Goal: Complete application form: Complete application form

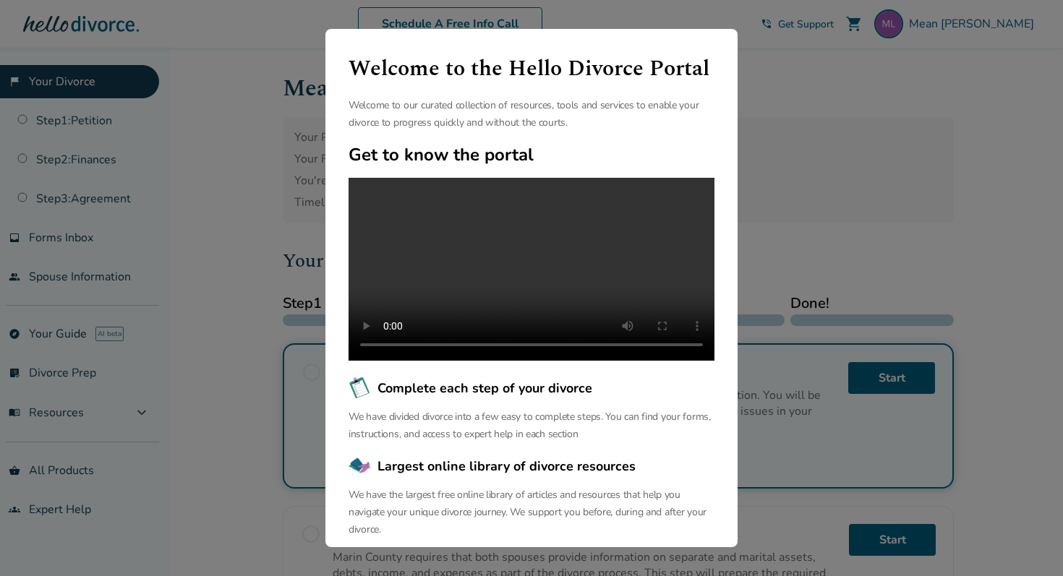
click at [350, 41] on div "Welcome to the Hello Divorce Portal Welcome to our curated collection of resour…" at bounding box center [531, 288] width 412 height 518
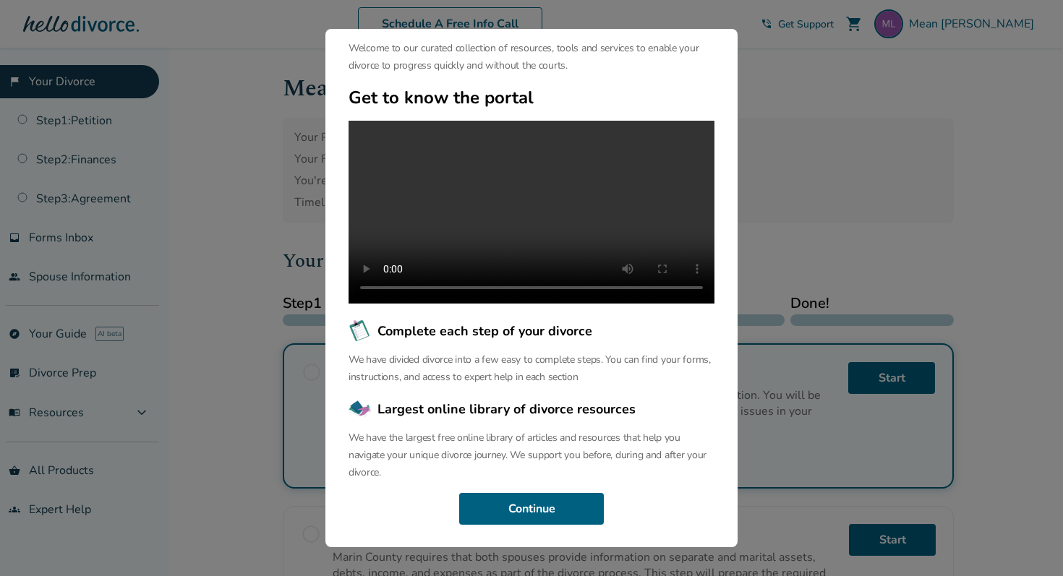
scroll to position [80, 0]
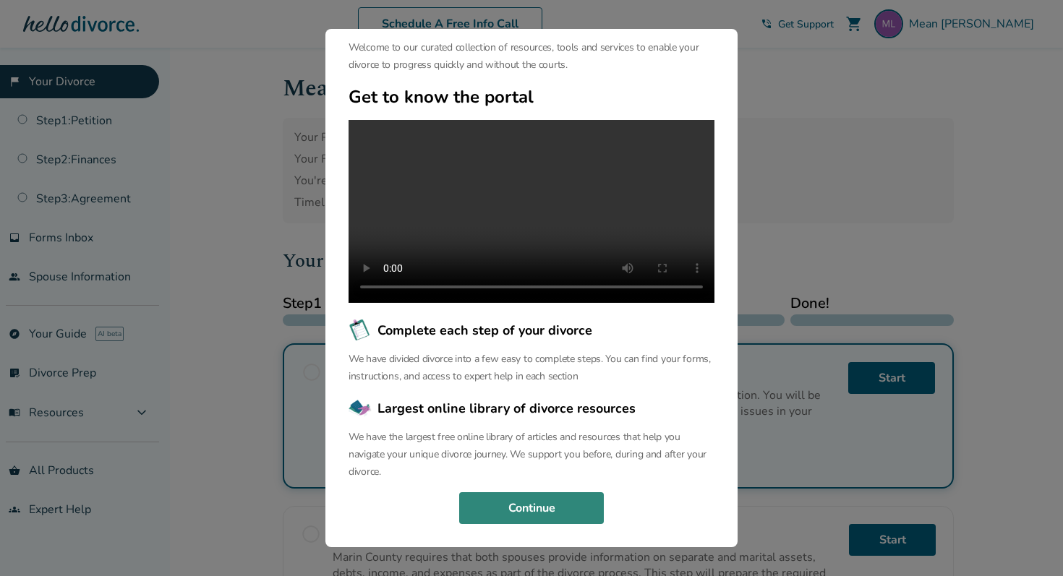
click at [535, 508] on button "Continue" at bounding box center [531, 508] width 145 height 32
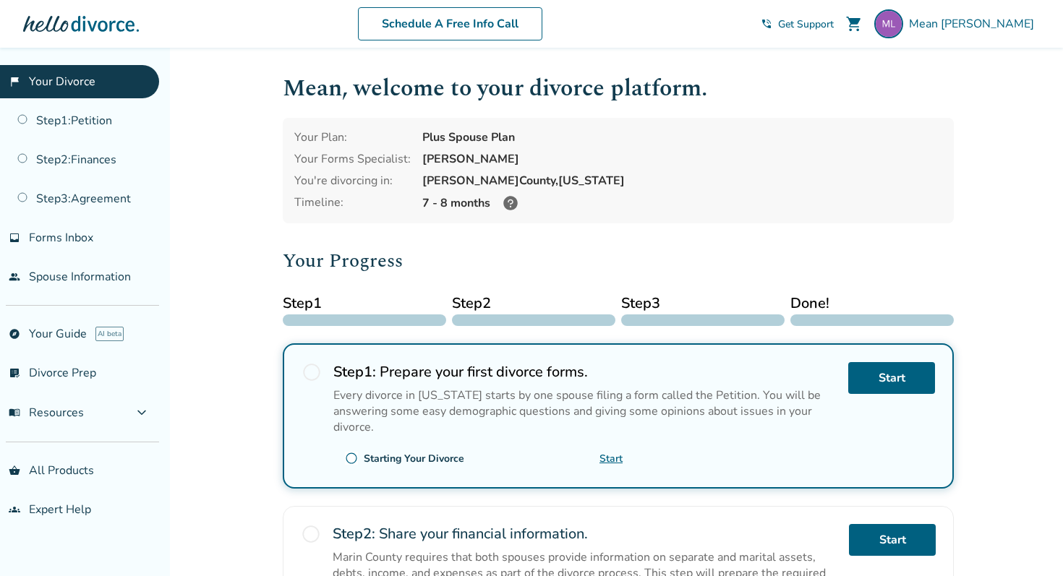
click at [310, 374] on span "radio_button_unchecked" at bounding box center [311, 372] width 20 height 20
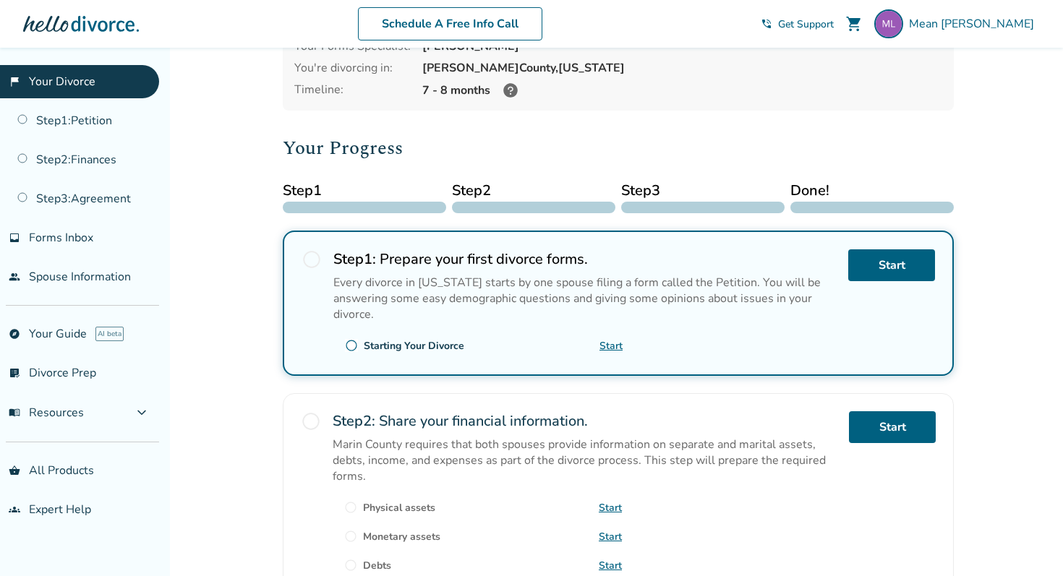
scroll to position [122, 0]
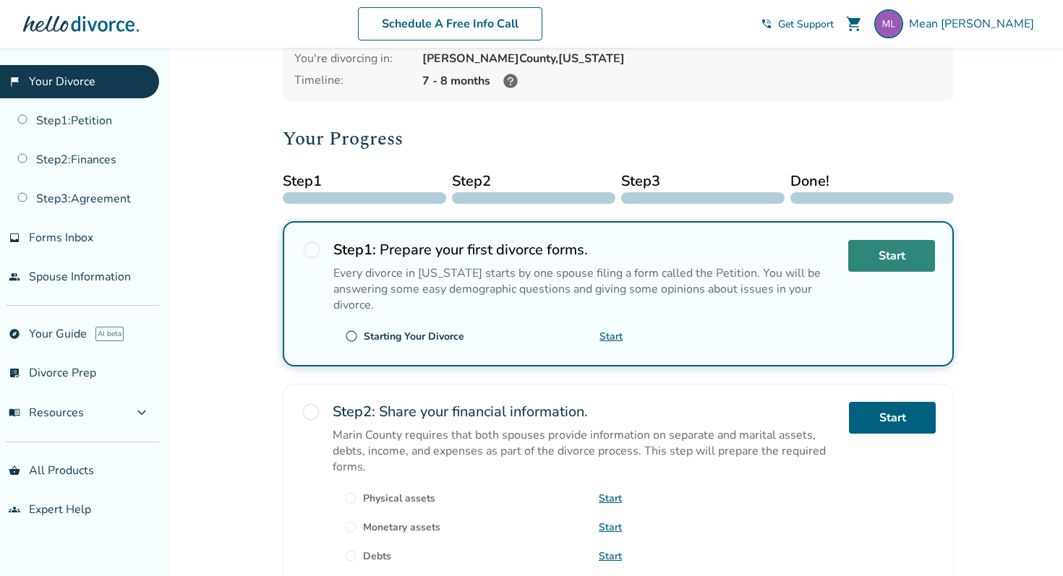
click at [912, 249] on link "Start" at bounding box center [891, 256] width 87 height 32
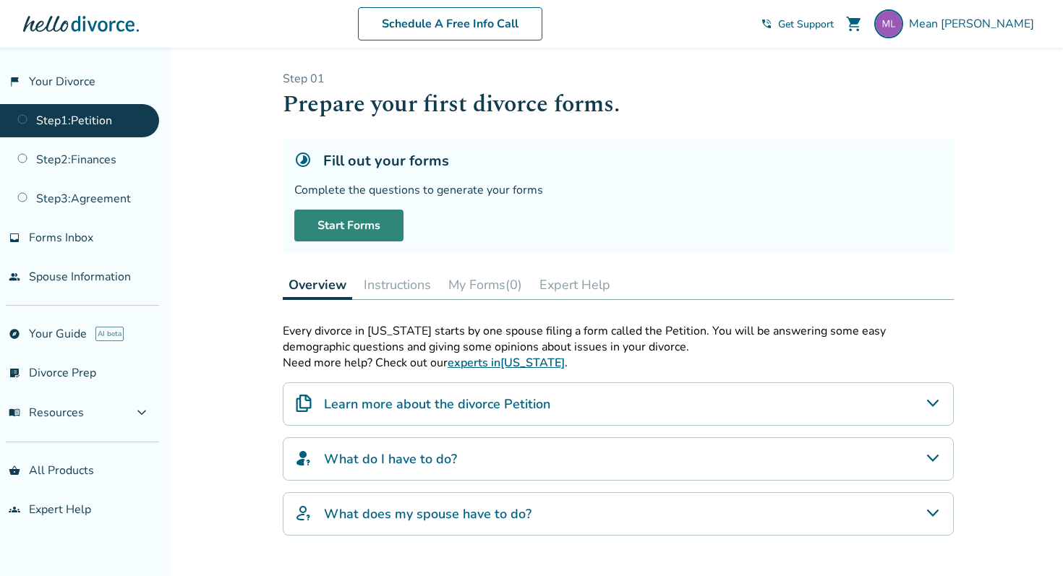
click at [387, 212] on link "Start Forms" at bounding box center [348, 226] width 109 height 32
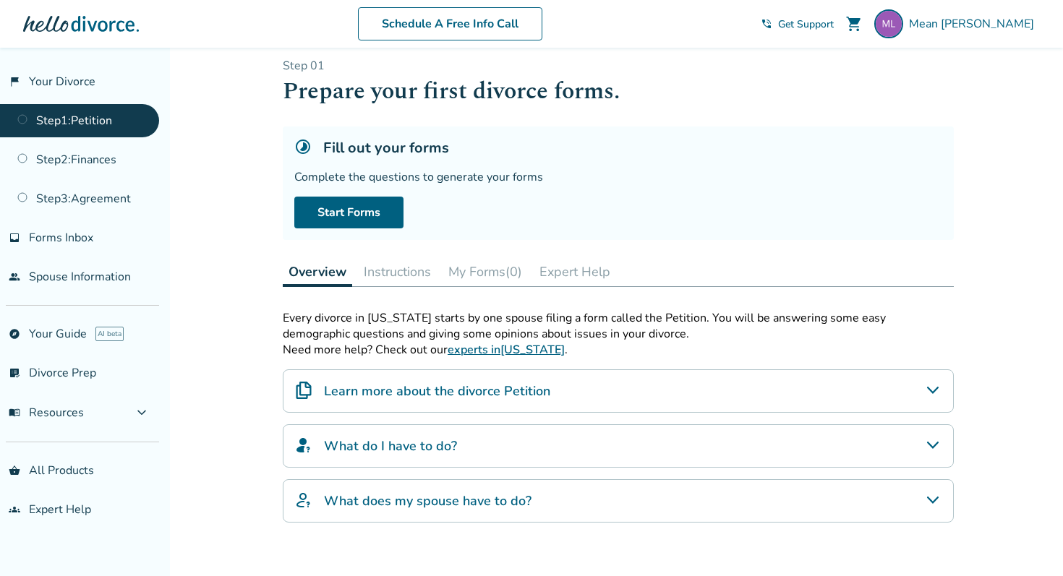
scroll to position [18, 0]
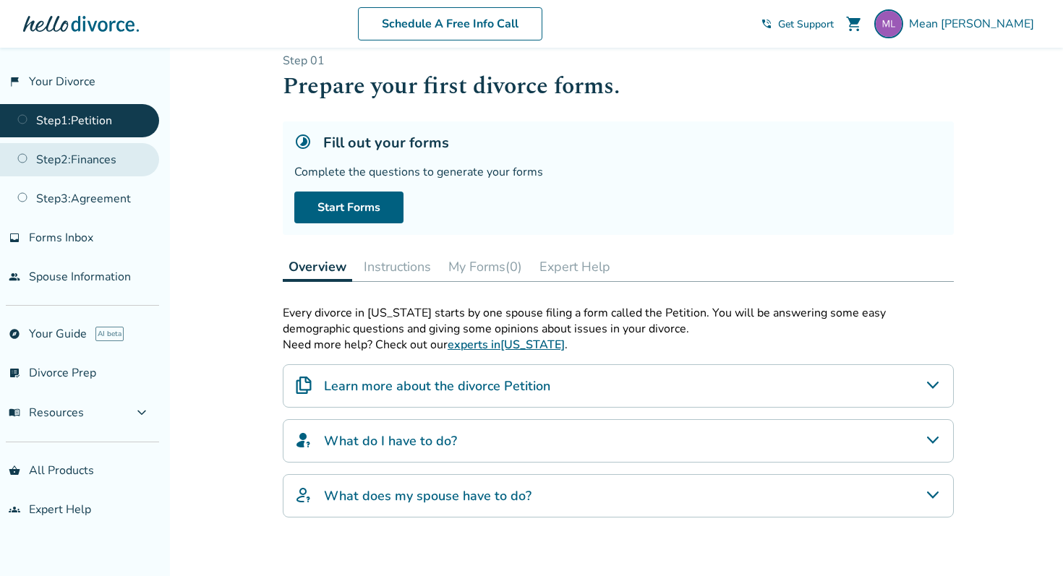
click at [95, 158] on link "Step 2 : Finances" at bounding box center [79, 159] width 159 height 33
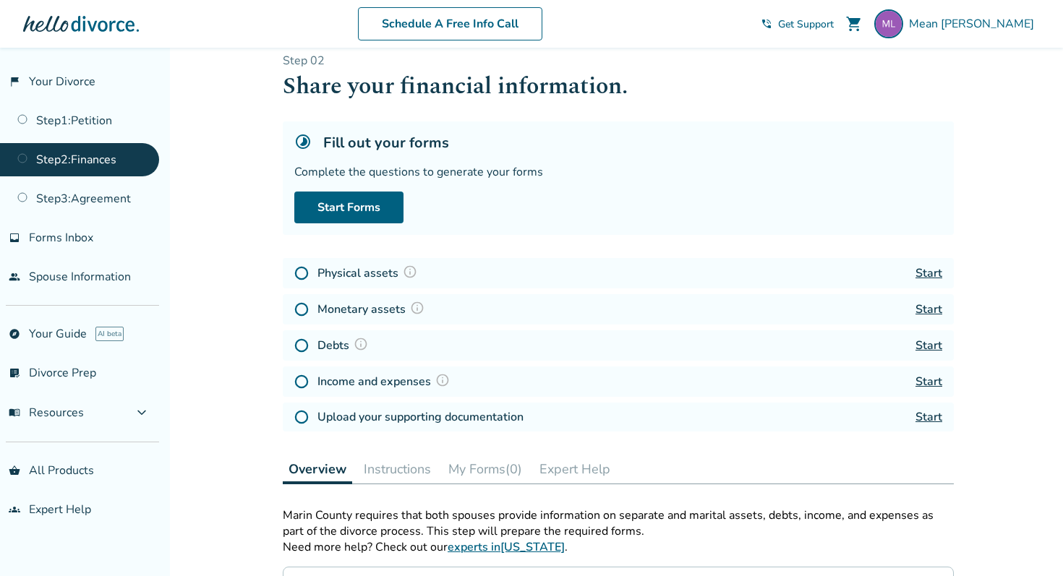
click at [917, 272] on link "Start" at bounding box center [928, 273] width 27 height 16
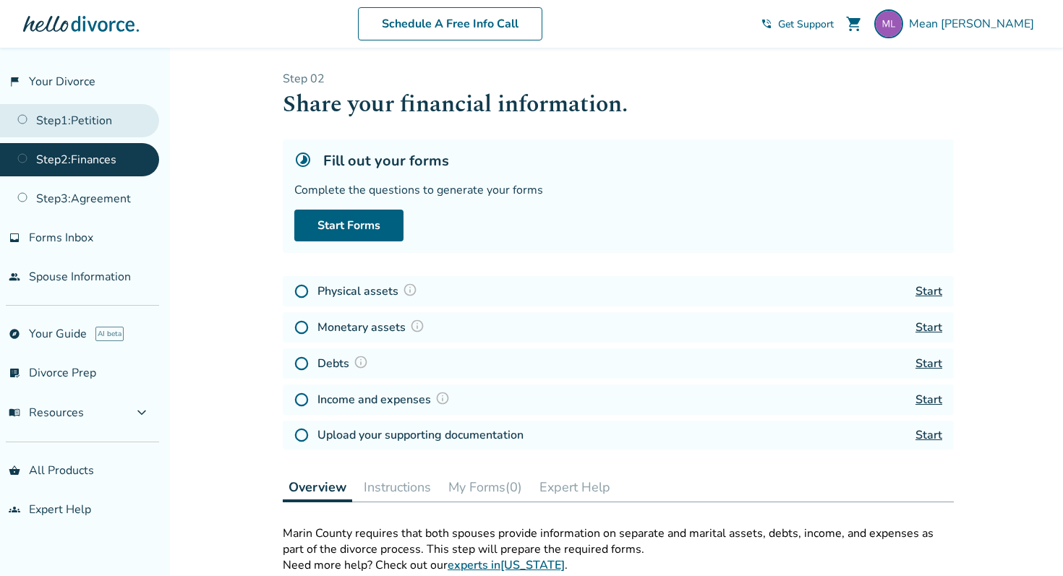
click at [79, 124] on link "Step 1 : Petition" at bounding box center [79, 120] width 159 height 33
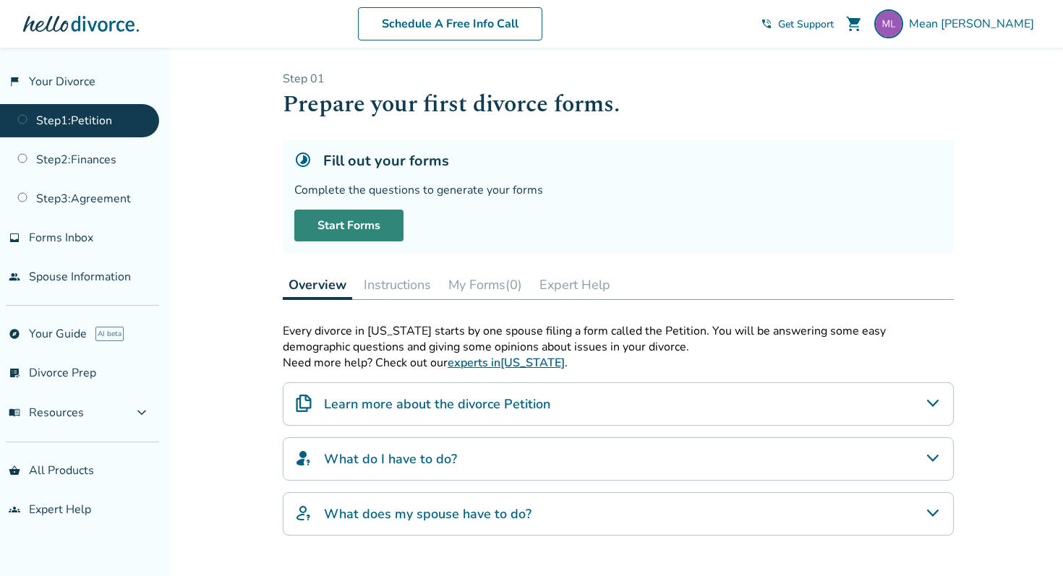
click at [377, 222] on link "Start Forms" at bounding box center [348, 226] width 109 height 32
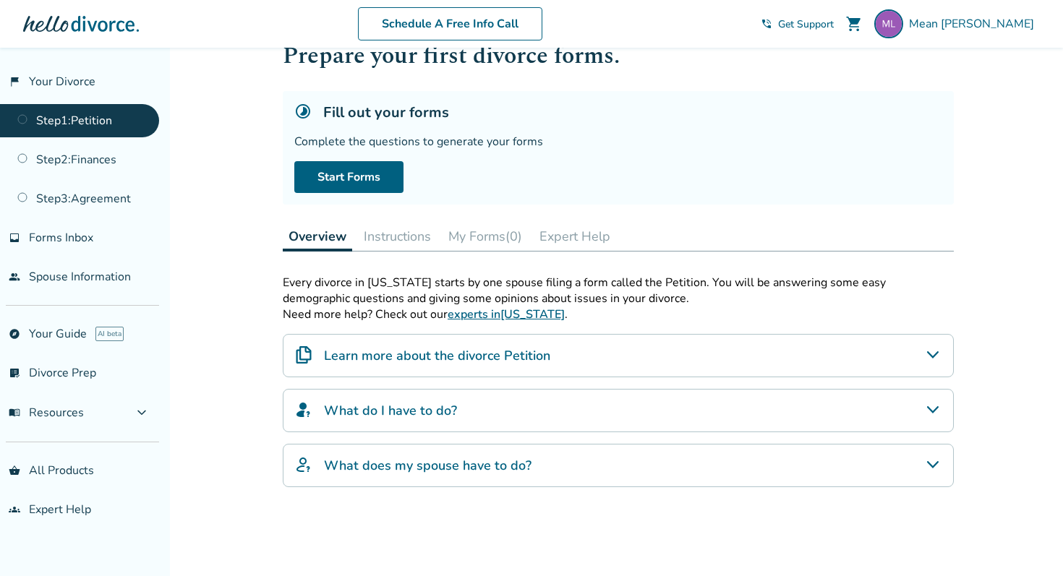
scroll to position [47, 0]
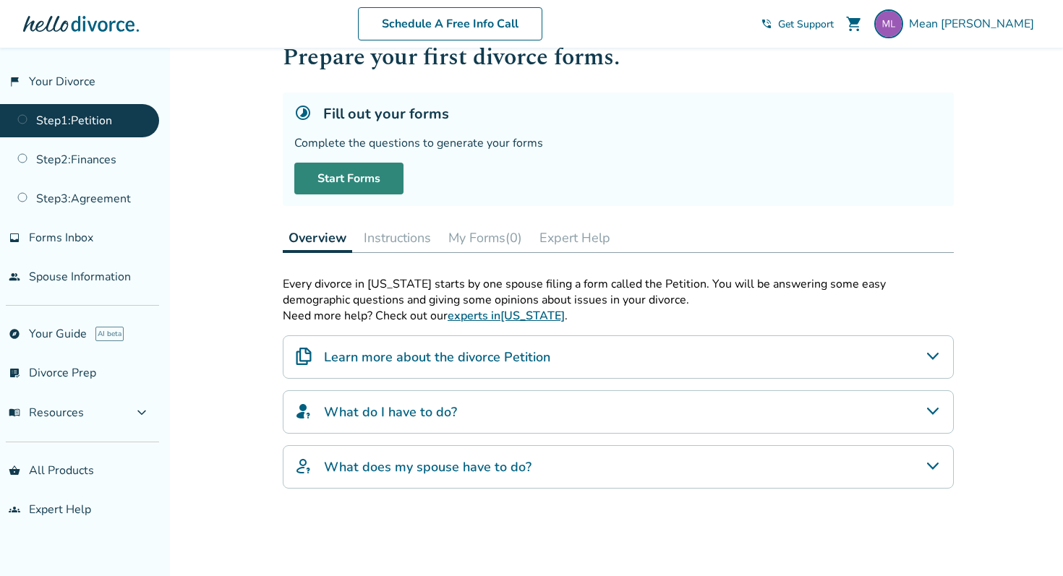
click at [331, 181] on link "Start Forms" at bounding box center [348, 179] width 109 height 32
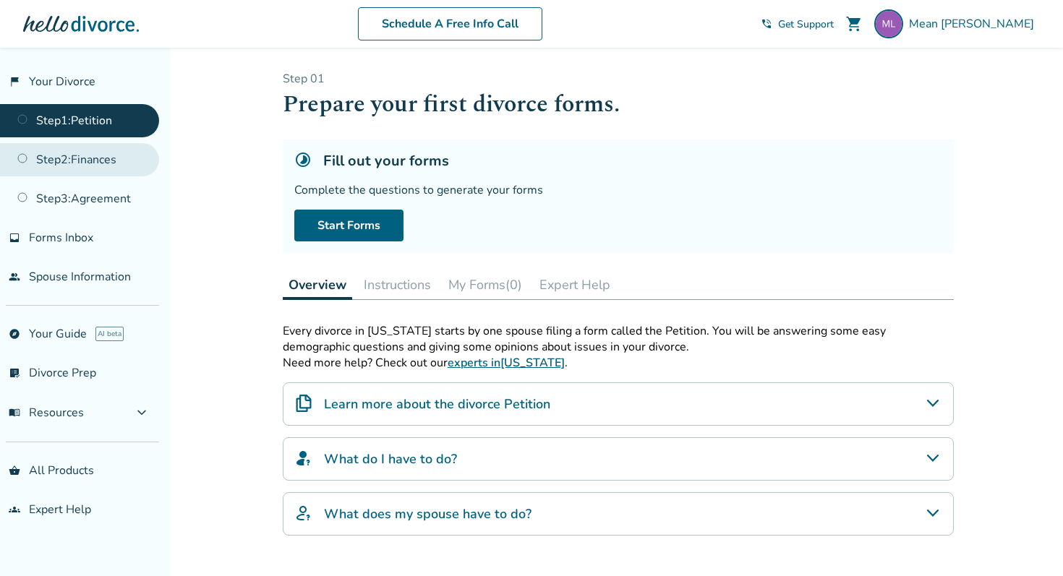
click at [77, 150] on link "Step 2 : Finances" at bounding box center [79, 159] width 159 height 33
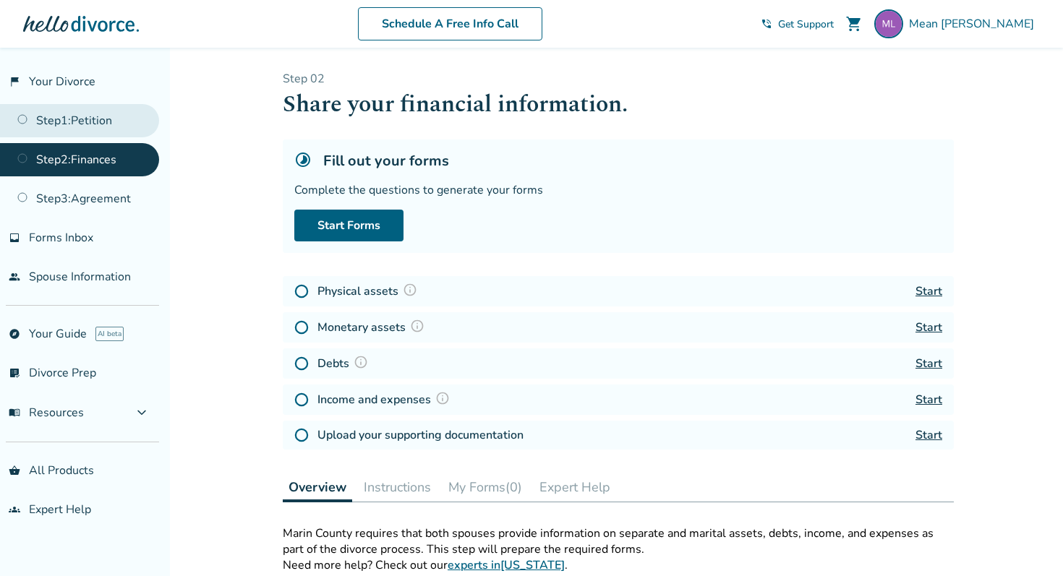
click at [134, 110] on link "Step 1 : Petition" at bounding box center [79, 120] width 159 height 33
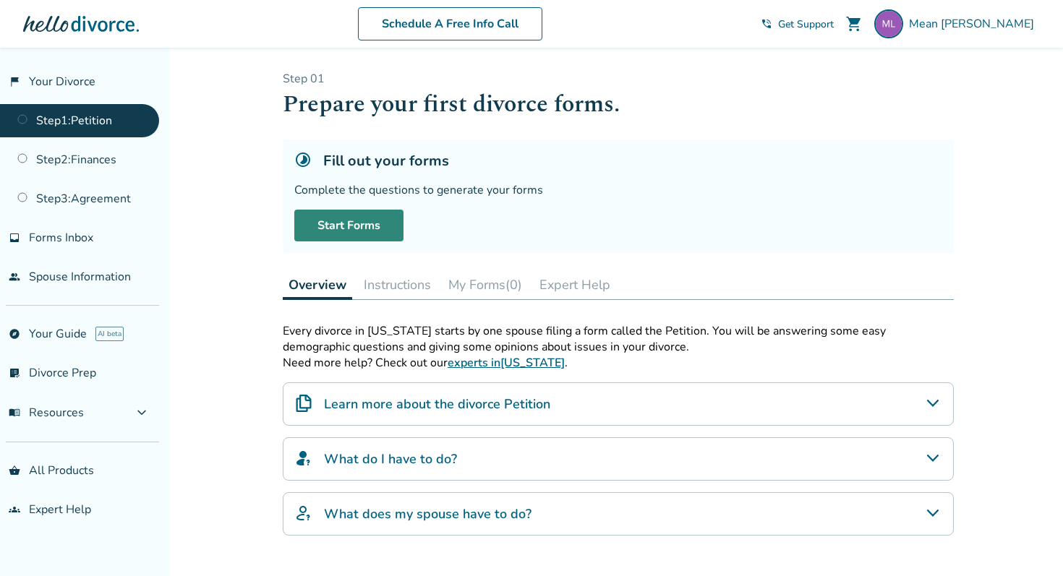
click at [371, 210] on link "Start Forms" at bounding box center [348, 226] width 109 height 32
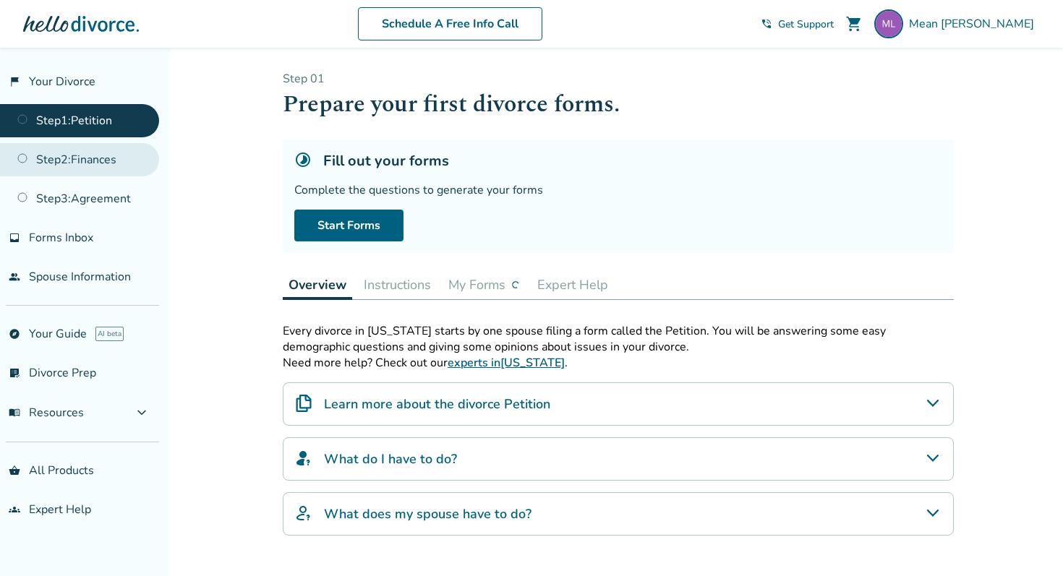
click at [50, 160] on link "Step 2 : Finances" at bounding box center [79, 159] width 159 height 33
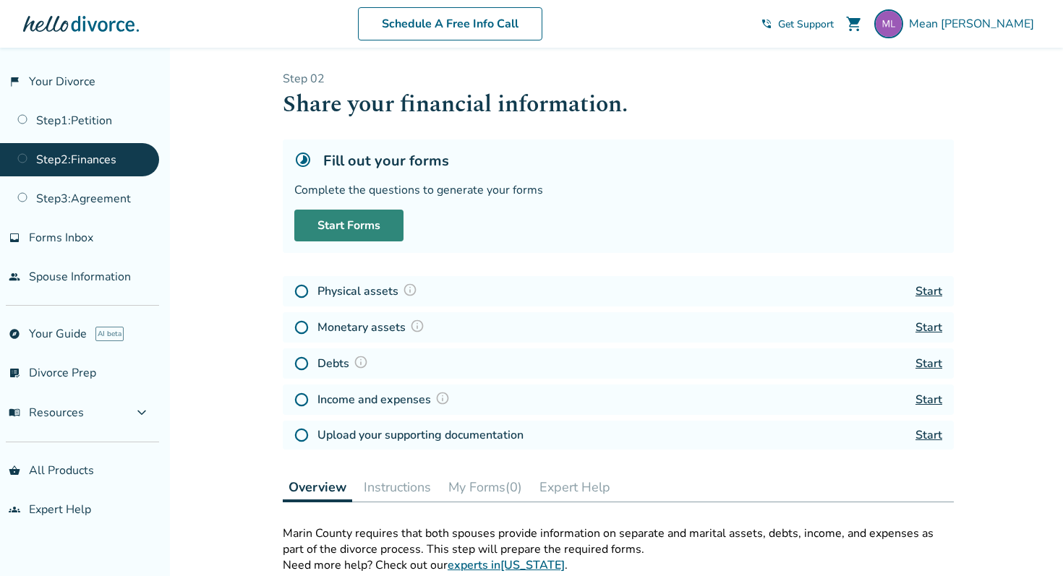
click at [346, 221] on link "Start Forms" at bounding box center [348, 226] width 109 height 32
